Goal: Navigation & Orientation: Go to known website

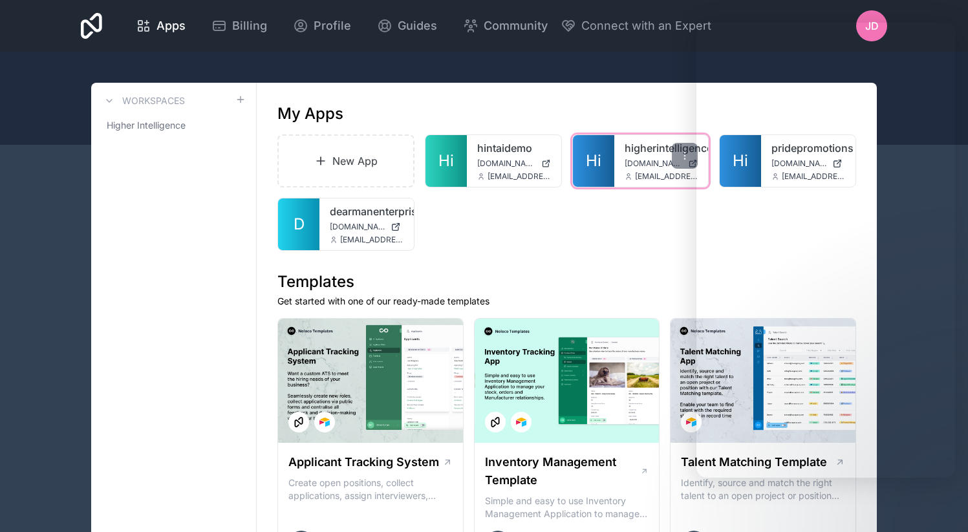
click at [617, 153] on div "higherintelligencetemplate [DOMAIN_NAME] [EMAIL_ADDRESS][DOMAIN_NAME]" at bounding box center [661, 161] width 94 height 52
click at [592, 165] on span "Hi" at bounding box center [594, 161] width 16 height 21
click at [548, 248] on div "New App Hi hintaidemo demo.tryhintai.com.au jack@hintai.com.au Hi higherintelli…" at bounding box center [566, 192] width 579 height 116
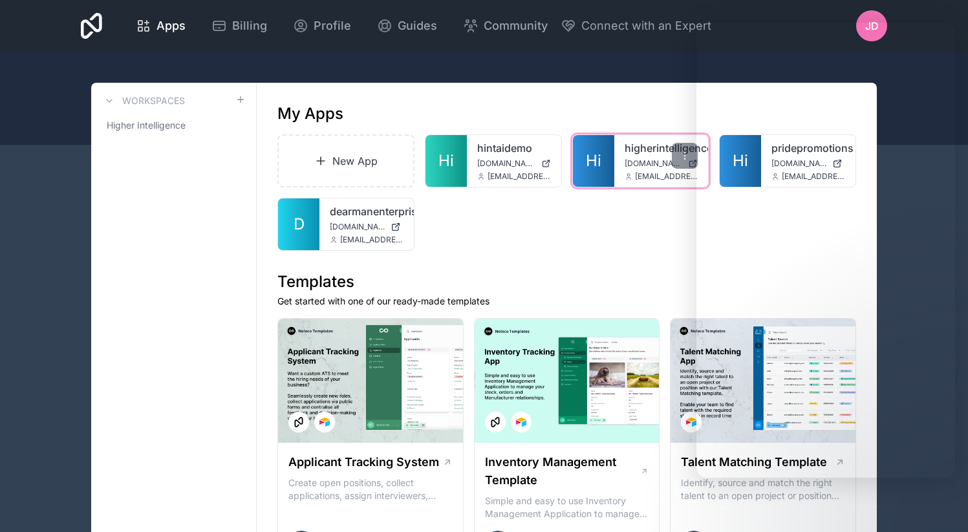
click at [640, 134] on div "Hi higherintelligencetemplate app.higherintelligence.io jack@hintai.com.au" at bounding box center [640, 160] width 137 height 53
click at [599, 153] on span "Hi" at bounding box center [594, 161] width 16 height 21
